Goal: Transaction & Acquisition: Subscribe to service/newsletter

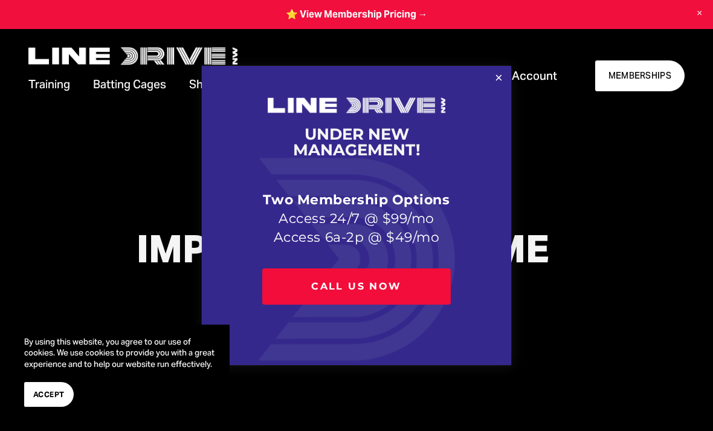
click at [499, 77] on link "Close" at bounding box center [498, 78] width 21 height 21
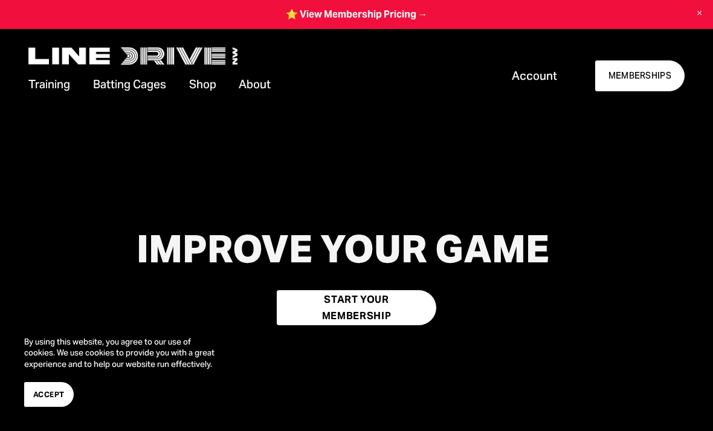
click at [550, 77] on span "Account" at bounding box center [534, 76] width 45 height 16
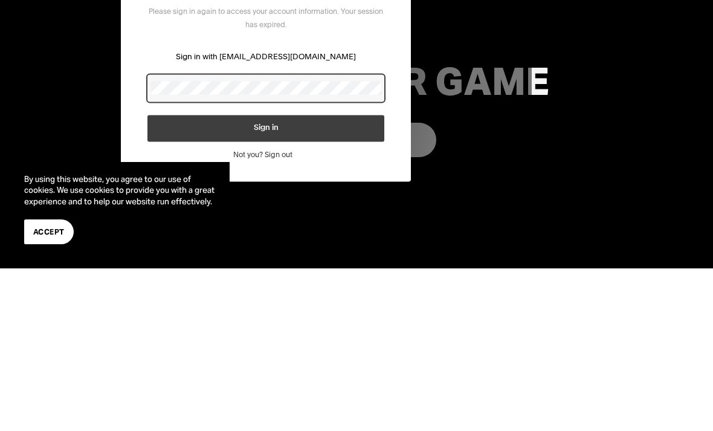
click at [314, 129] on button "Sign in" at bounding box center [266, 128] width 237 height 27
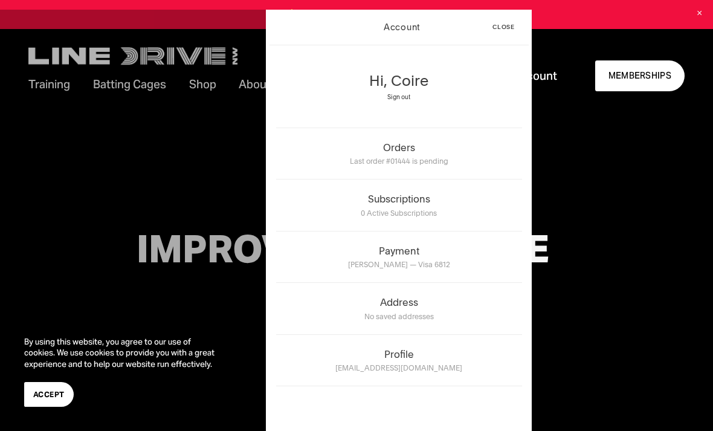
click at [644, 87] on link "MEMBERSHIPS" at bounding box center [640, 75] width 89 height 30
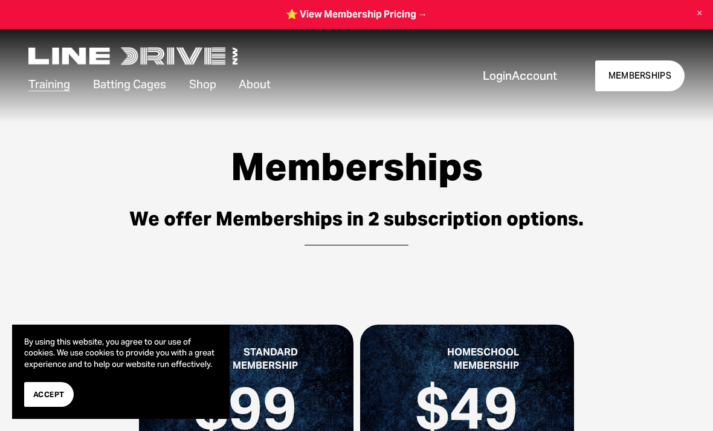
click at [646, 77] on link "MEMBERSHIPS" at bounding box center [640, 75] width 89 height 30
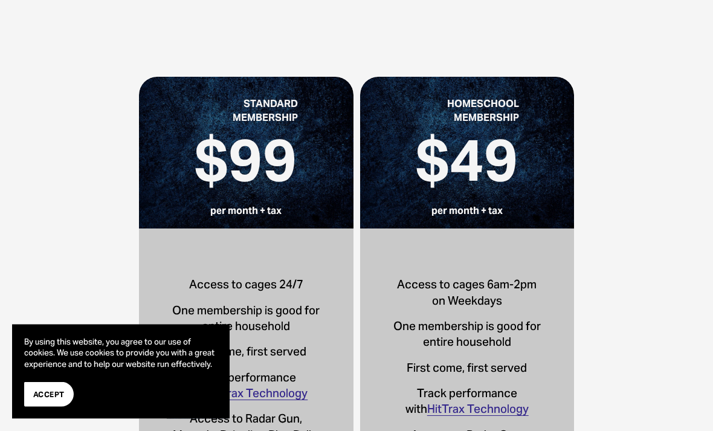
scroll to position [238, 0]
click at [298, 290] on p "Access to cages 24/7" at bounding box center [246, 284] width 159 height 16
click at [285, 178] on strong "$99" at bounding box center [245, 160] width 103 height 74
click at [297, 181] on strong "$99" at bounding box center [245, 160] width 103 height 74
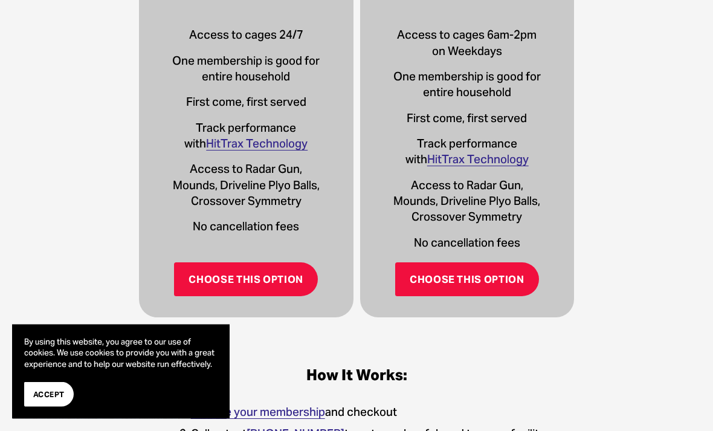
scroll to position [488, 0]
click at [279, 281] on link "Choose This Option" at bounding box center [246, 279] width 144 height 34
